Goal: Information Seeking & Learning: Learn about a topic

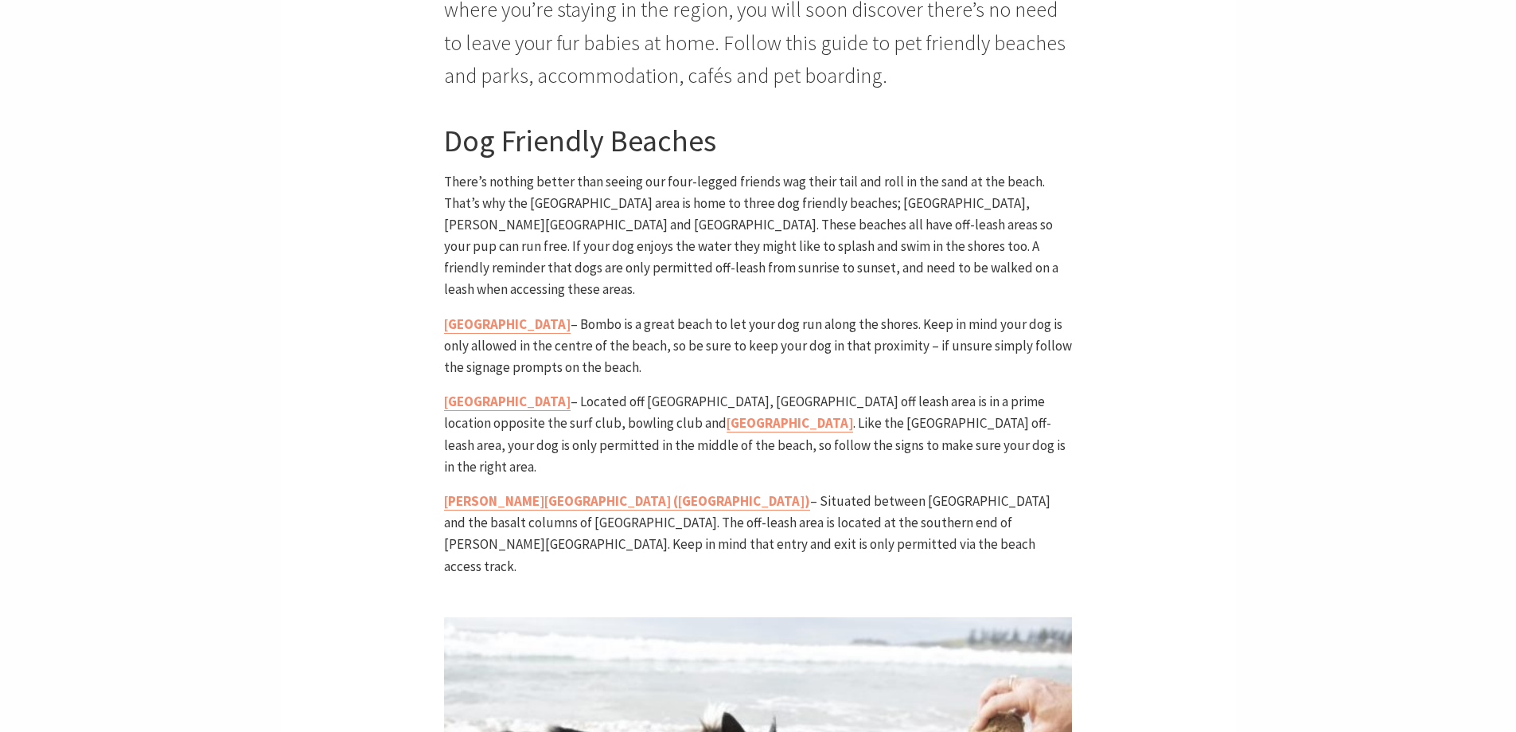
scroll to position [796, 0]
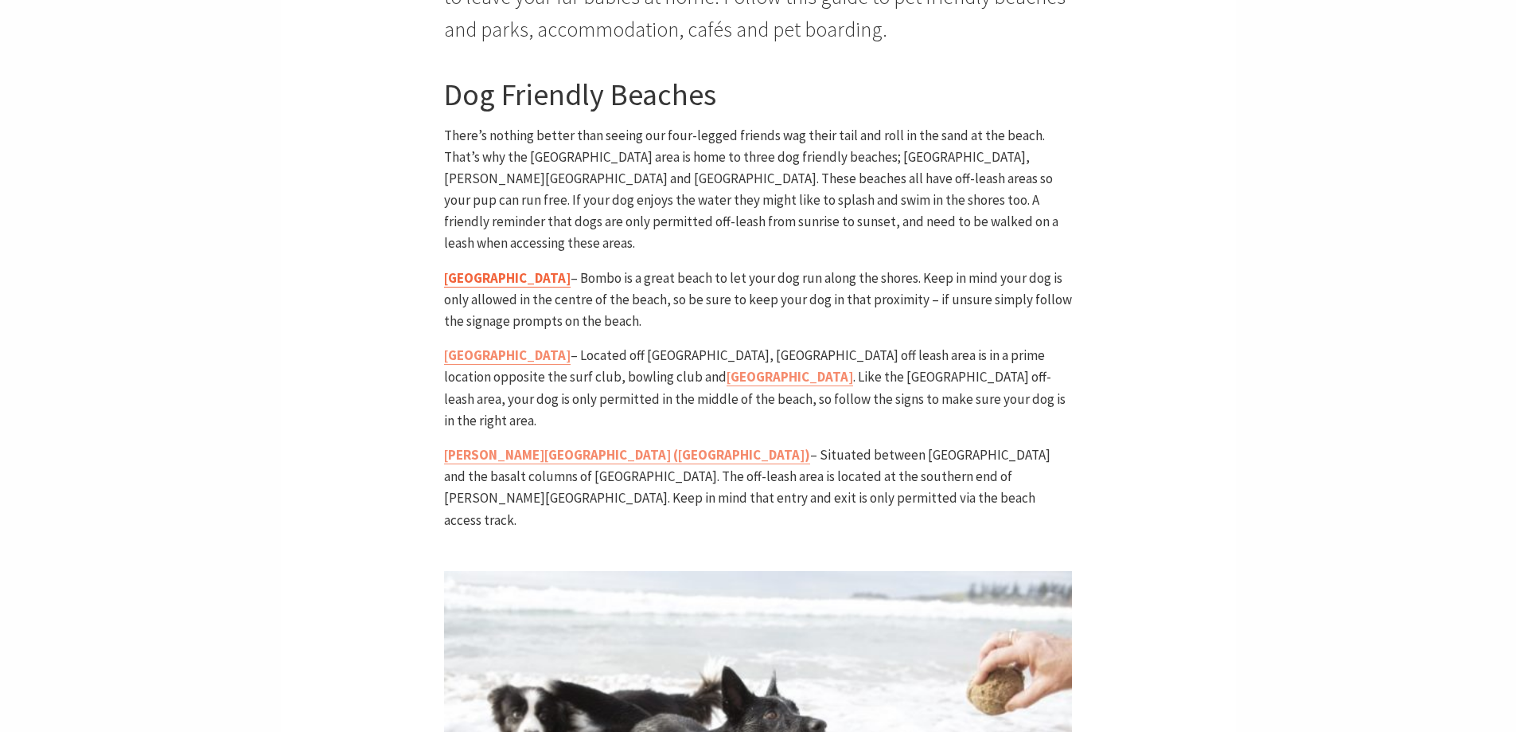
click at [483, 269] on link "[GEOGRAPHIC_DATA]" at bounding box center [507, 278] width 127 height 18
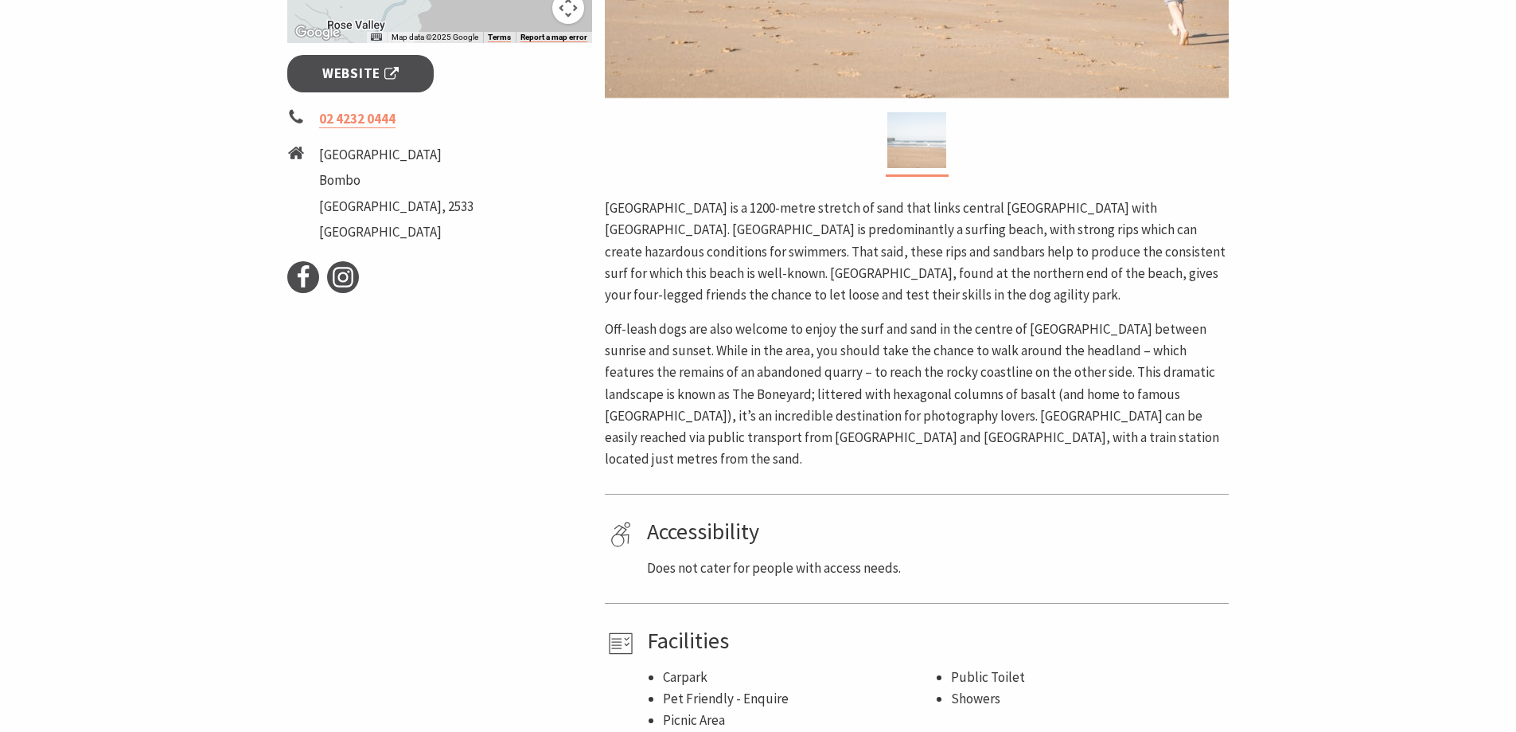
scroll to position [637, 0]
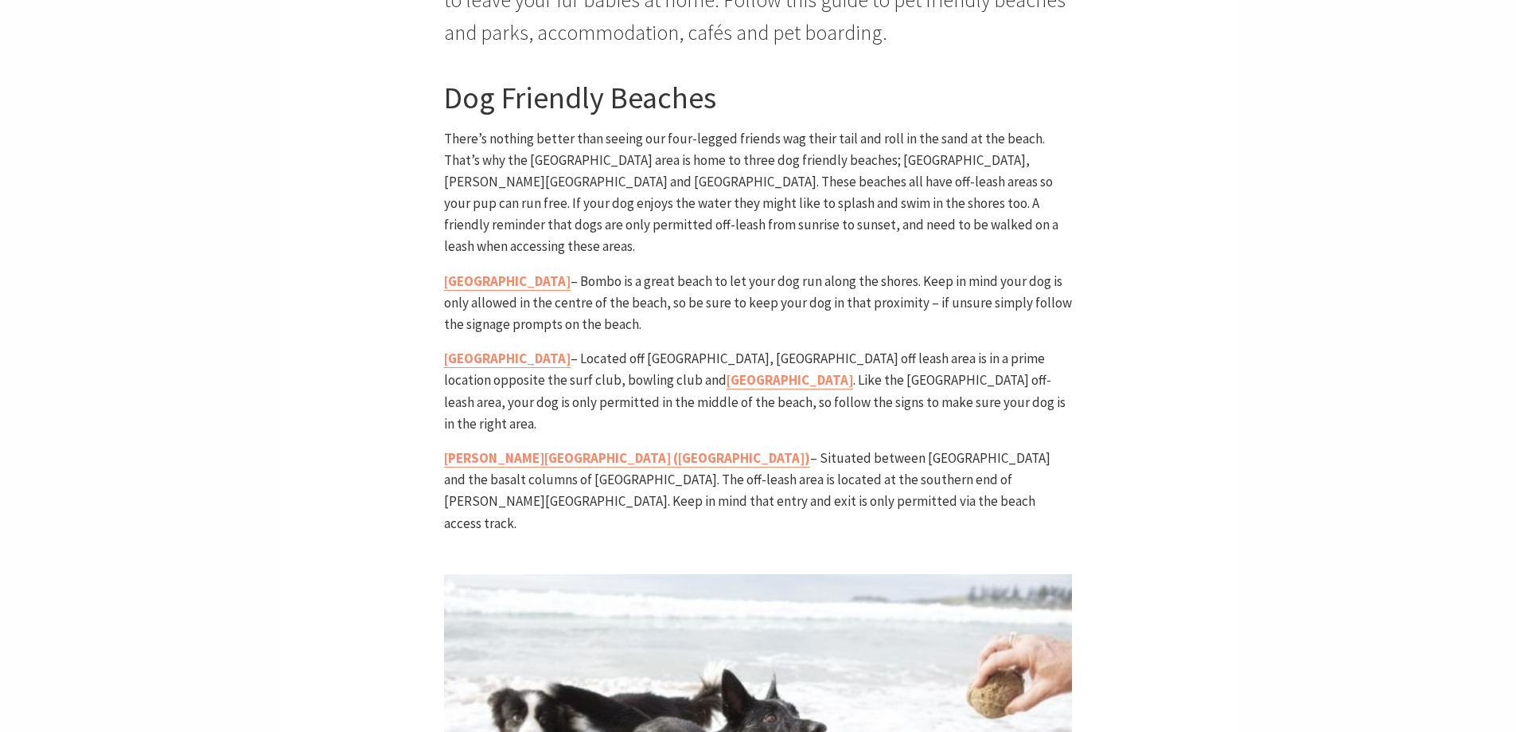
scroll to position [488, 661]
click at [487, 349] on link "Werri Beach" at bounding box center [507, 358] width 127 height 18
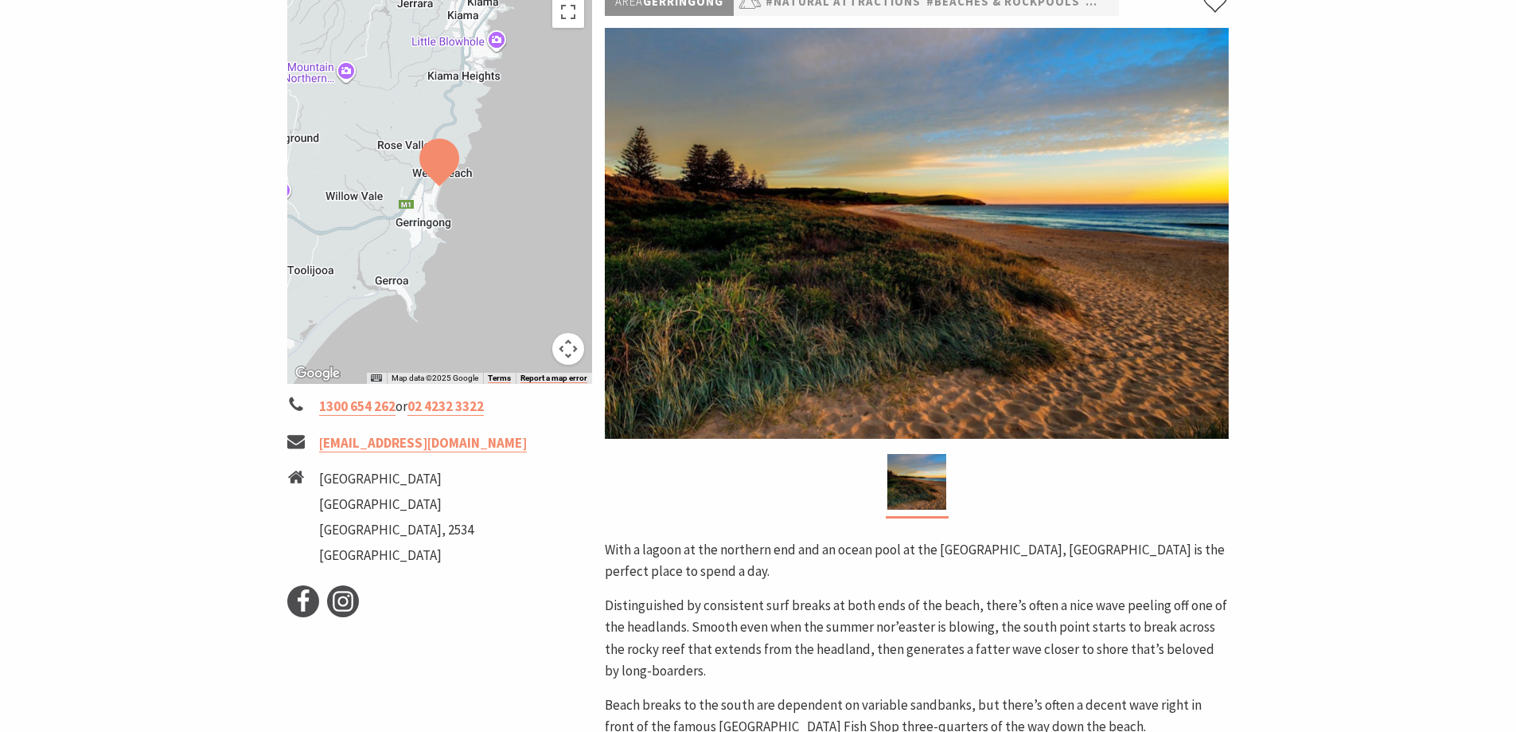
scroll to position [318, 0]
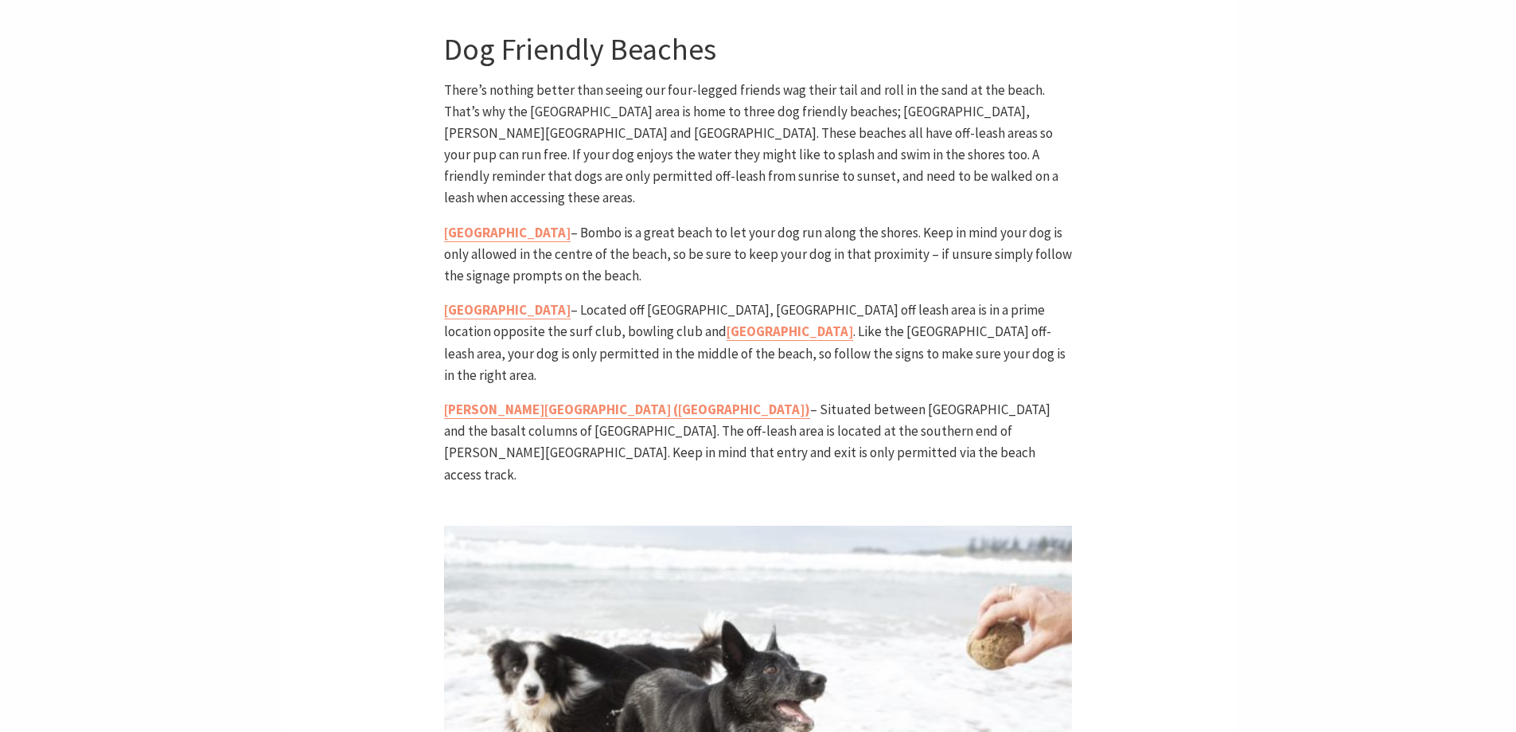
scroll to position [869, 0]
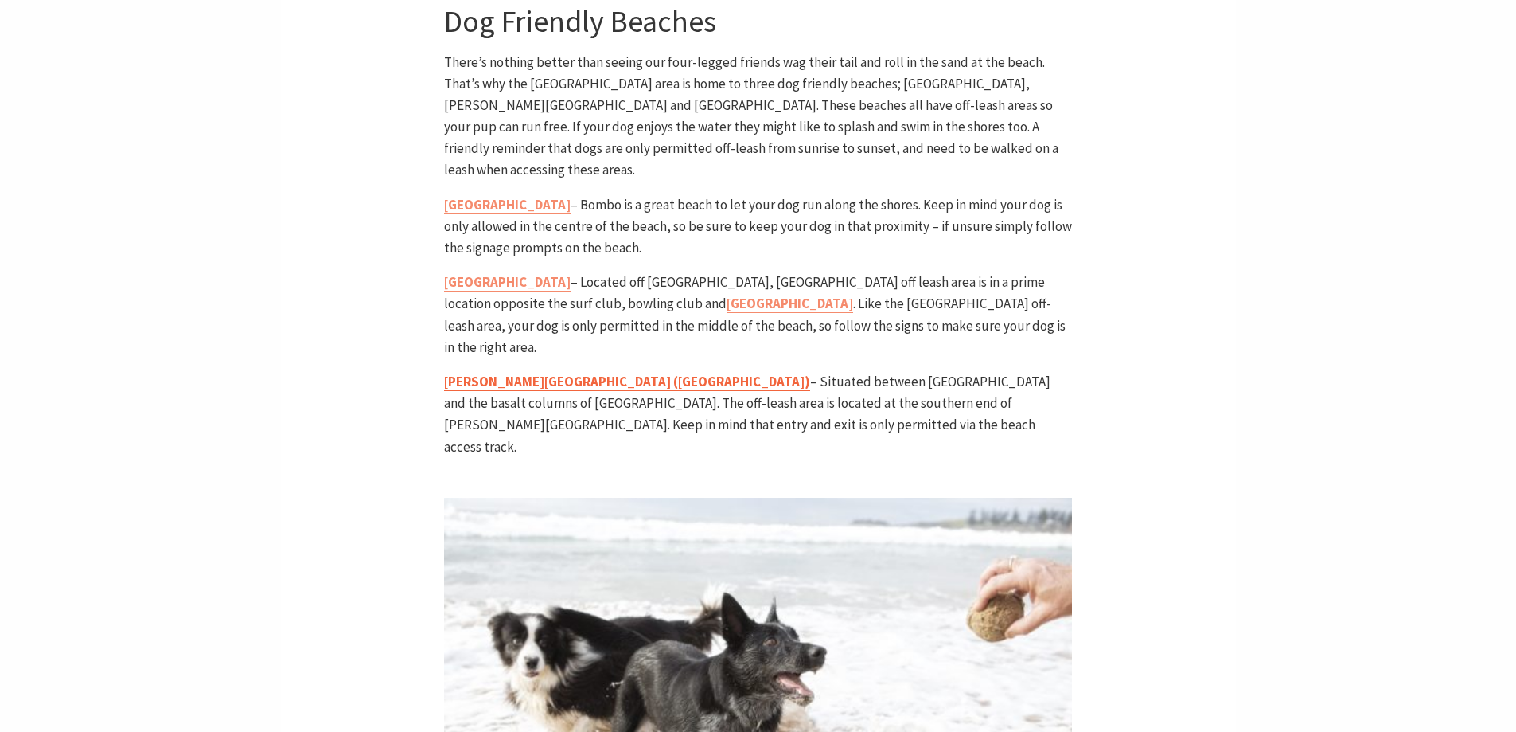
click at [504, 373] on link "[PERSON_NAME][GEOGRAPHIC_DATA] ([GEOGRAPHIC_DATA])" at bounding box center [627, 382] width 366 height 18
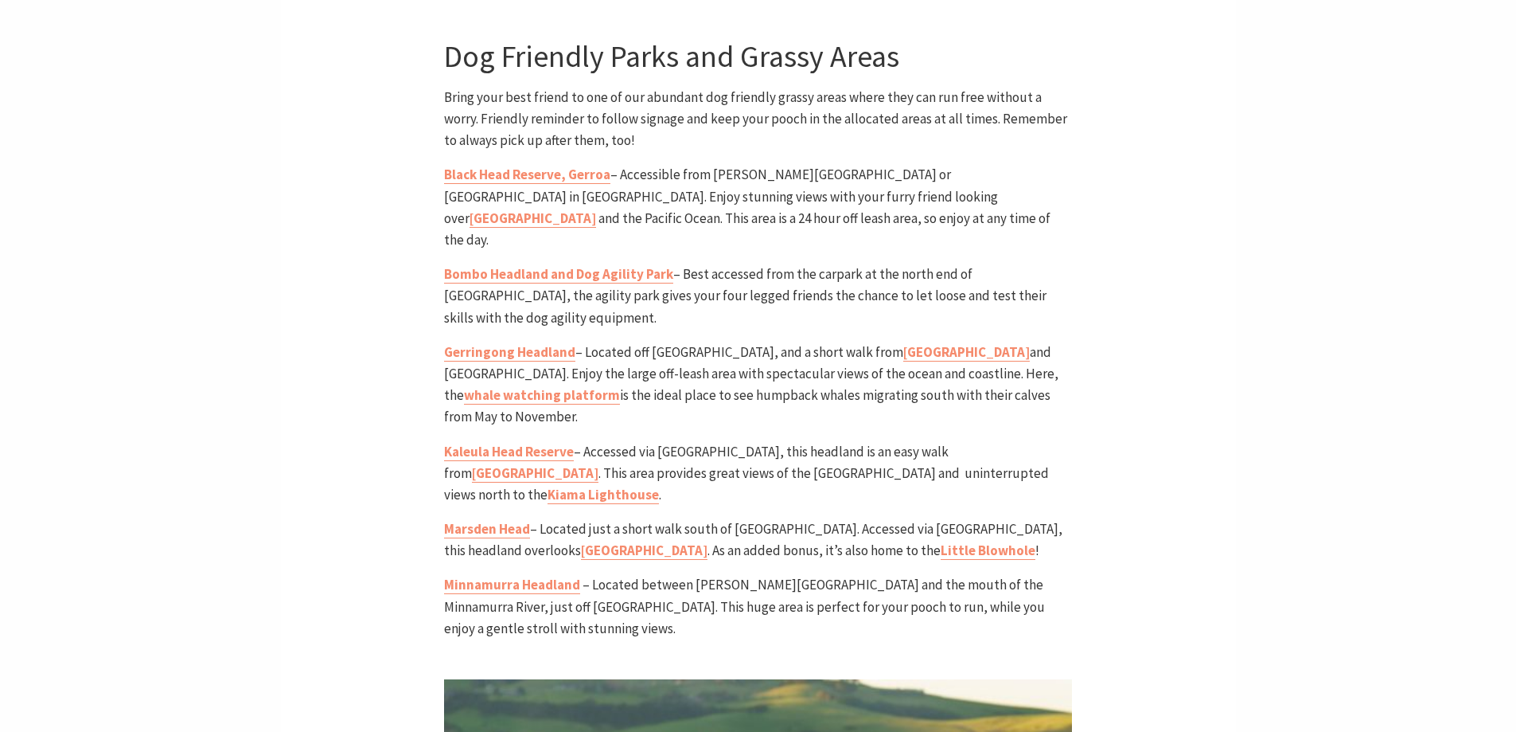
scroll to position [1745, 0]
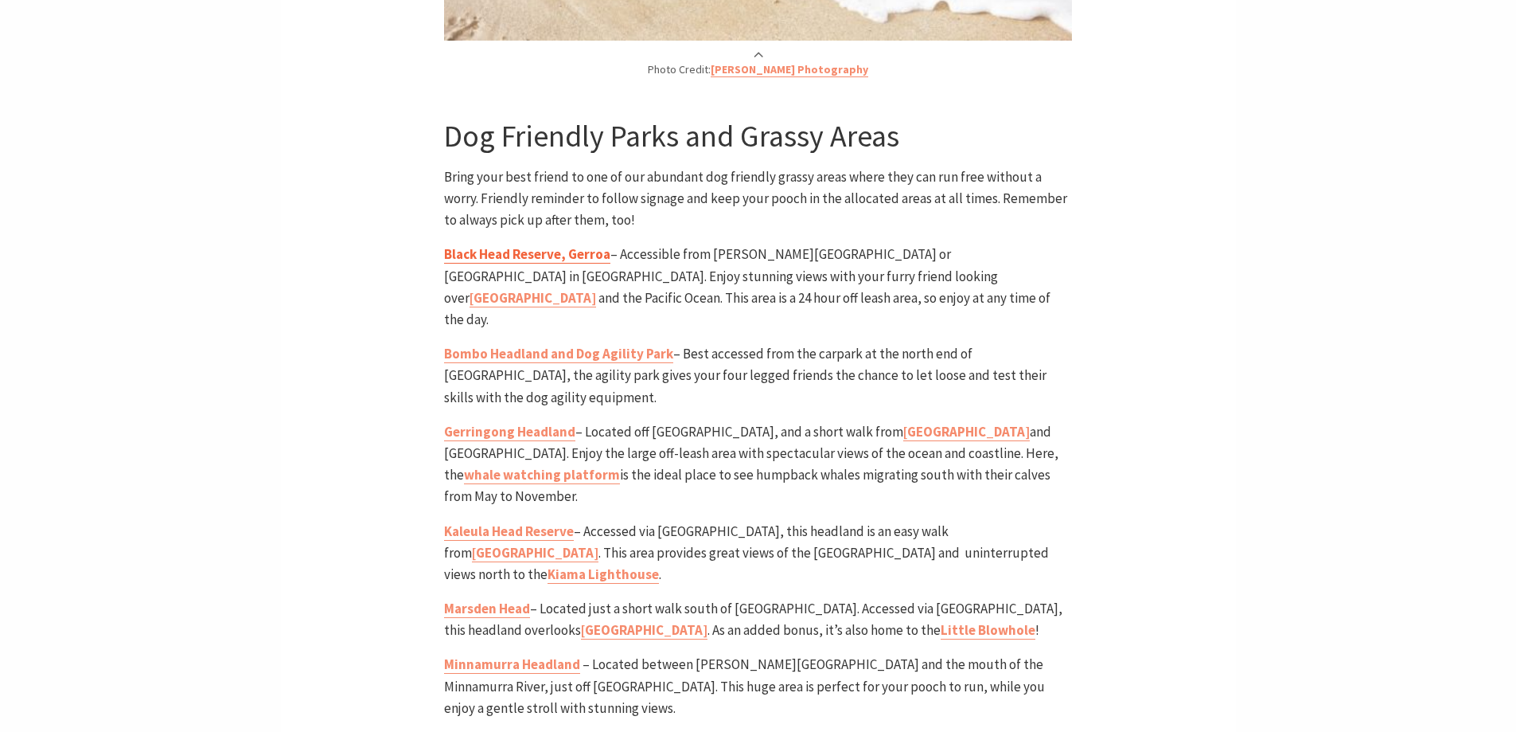
click at [559, 245] on link "Black Head Reserve, Gerroa" at bounding box center [527, 254] width 166 height 18
click at [525, 423] on link "Gerringong Headland" at bounding box center [509, 432] width 131 height 18
click at [903, 423] on link "[GEOGRAPHIC_DATA]" at bounding box center [966, 432] width 127 height 18
